Goal: Check status: Check status

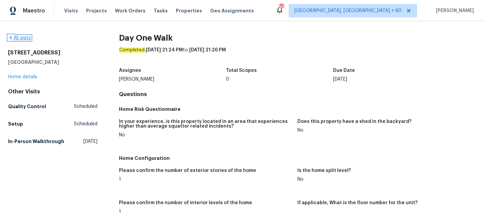
click at [16, 40] on link "All visits" at bounding box center [19, 38] width 23 height 5
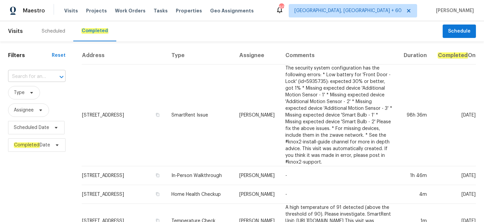
click at [42, 74] on input "text" at bounding box center [27, 77] width 39 height 10
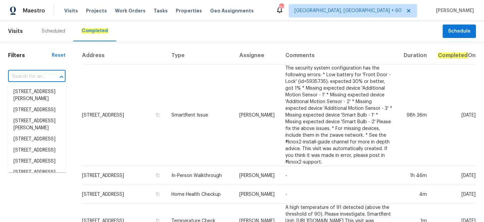
paste input "[STREET_ADDRESS][PERSON_NAME]"
type input "[STREET_ADDRESS][PERSON_NAME]"
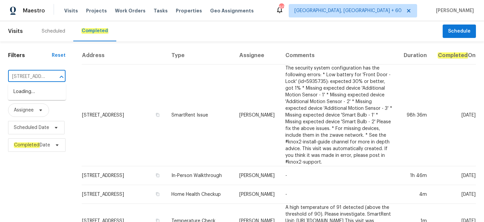
scroll to position [0, 67]
click at [33, 101] on li "[STREET_ADDRESS][PERSON_NAME]" at bounding box center [37, 95] width 58 height 18
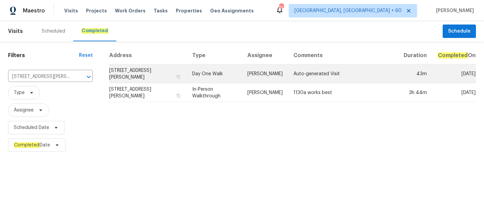
click at [226, 77] on td "Day One Walk" at bounding box center [214, 73] width 55 height 19
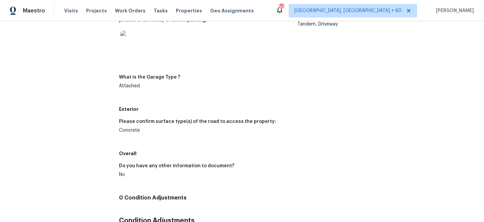
scroll to position [1005, 0]
